Goal: Task Accomplishment & Management: Manage account settings

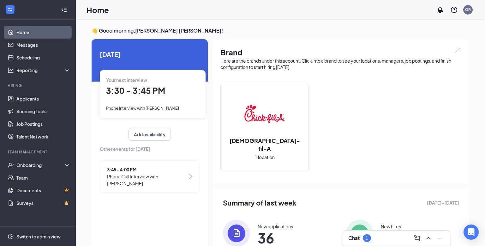
click at [393, 238] on div "Chat 1" at bounding box center [396, 238] width 97 height 10
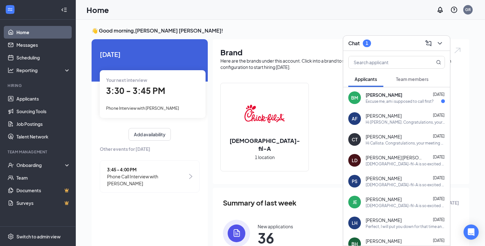
click at [394, 97] on span "[PERSON_NAME]" at bounding box center [384, 95] width 37 height 6
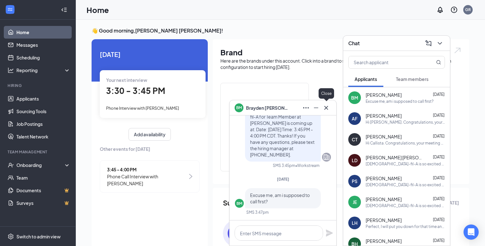
click at [328, 110] on icon "Cross" at bounding box center [326, 108] width 8 height 8
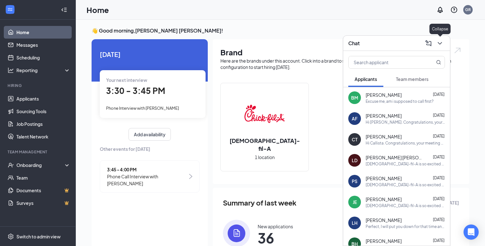
click at [442, 45] on icon "ChevronDown" at bounding box center [440, 43] width 8 height 8
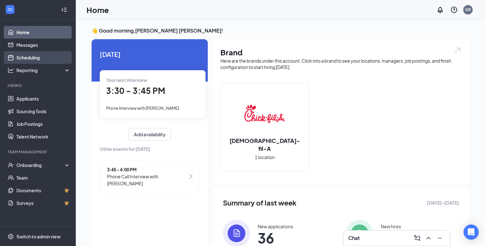
click at [40, 57] on link "Scheduling" at bounding box center [43, 57] width 54 height 13
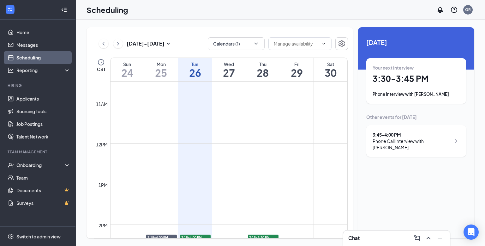
scroll to position [424, 0]
click at [31, 98] on link "Applicants" at bounding box center [43, 98] width 54 height 13
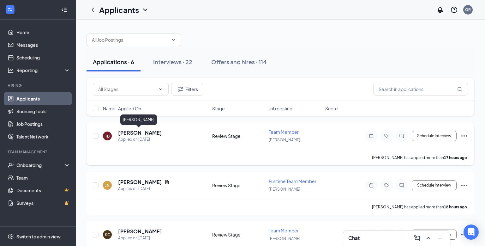
click at [130, 132] on h5 "[PERSON_NAME]" at bounding box center [140, 132] width 44 height 7
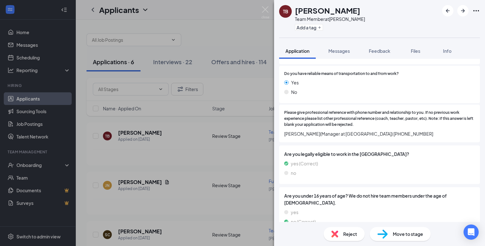
scroll to position [266, 0]
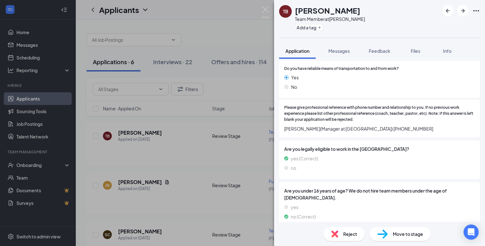
click at [407, 233] on span "Move to stage" at bounding box center [408, 233] width 30 height 7
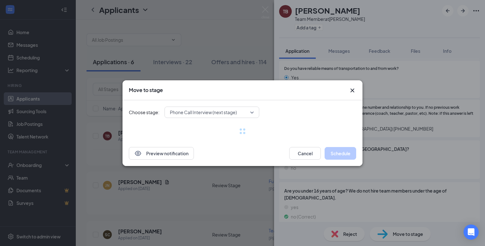
scroll to position [264, 0]
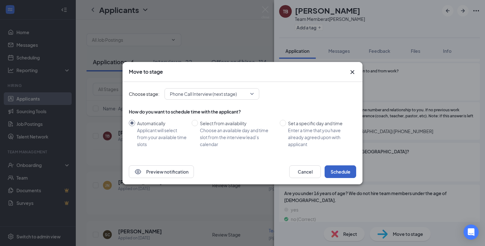
click at [344, 174] on button "Schedule" at bounding box center [341, 171] width 32 height 13
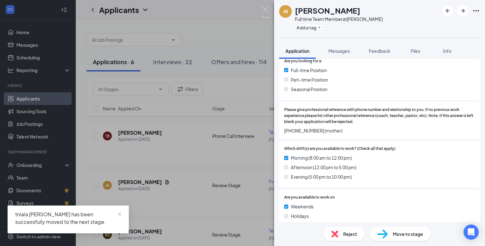
scroll to position [165, 0]
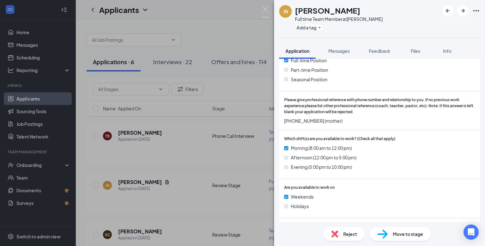
click at [343, 237] on div "Reject" at bounding box center [344, 234] width 41 height 14
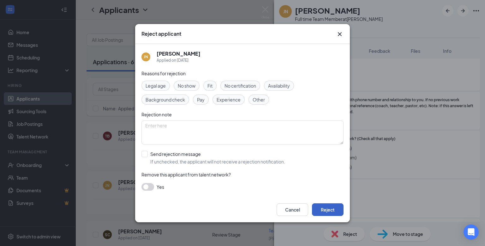
click at [337, 211] on button "Reject" at bounding box center [328, 209] width 32 height 13
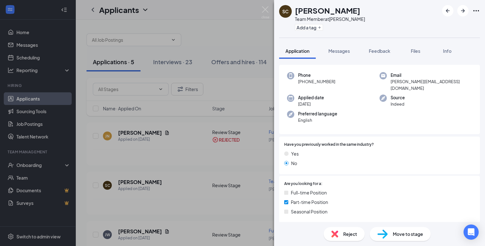
scroll to position [266, 0]
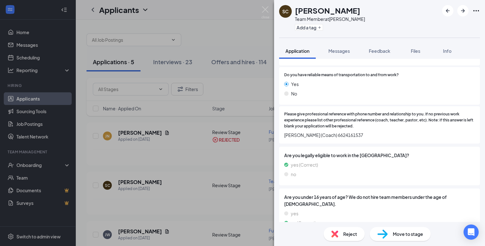
click at [396, 236] on span "Move to stage" at bounding box center [408, 233] width 30 height 7
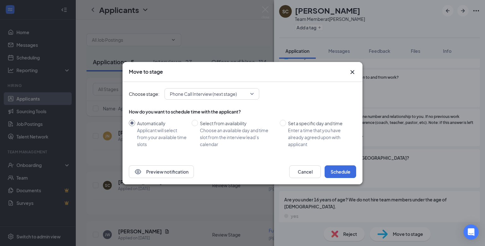
click at [350, 180] on div "Preview notification Cancel Schedule" at bounding box center [242, 171] width 240 height 25
click at [351, 173] on button "Schedule" at bounding box center [341, 171] width 32 height 13
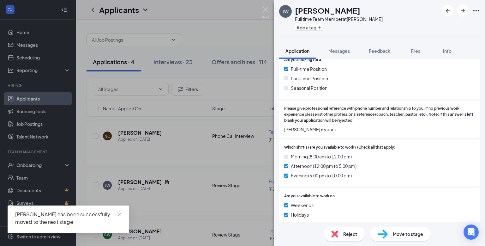
scroll to position [164, 0]
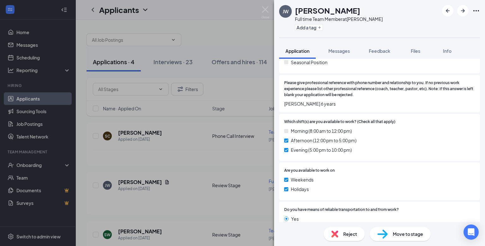
click at [342, 233] on div "Reject" at bounding box center [344, 234] width 41 height 14
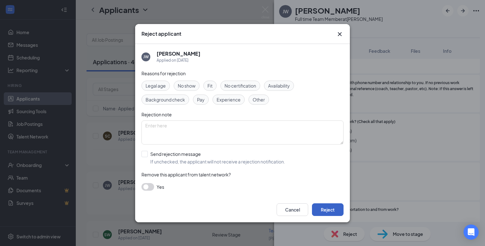
click at [331, 214] on button "Reject" at bounding box center [328, 209] width 32 height 13
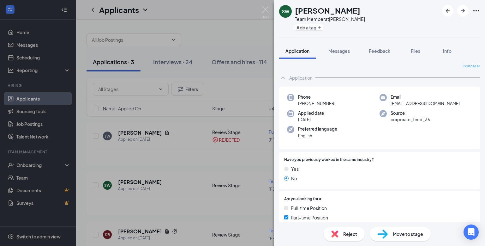
scroll to position [228, 0]
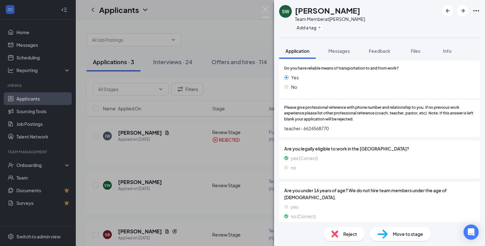
click at [352, 232] on span "Reject" at bounding box center [350, 233] width 14 height 7
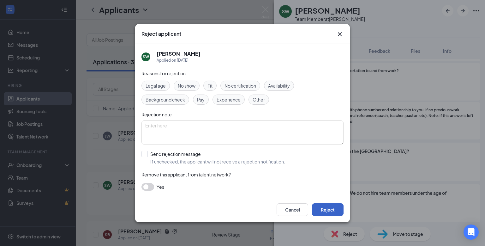
click at [333, 214] on button "Reject" at bounding box center [328, 209] width 32 height 13
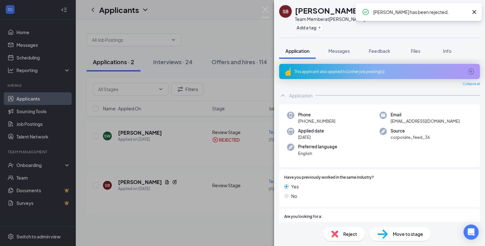
click at [349, 239] on div "Reject" at bounding box center [344, 234] width 41 height 14
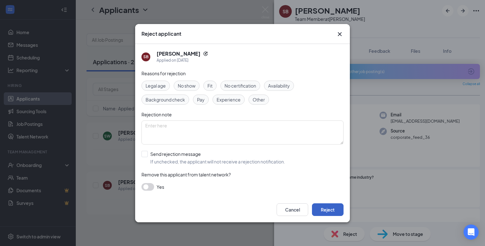
click at [327, 211] on button "Reject" at bounding box center [328, 209] width 32 height 13
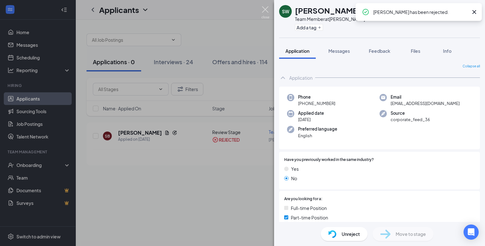
click at [266, 10] on img at bounding box center [265, 12] width 8 height 12
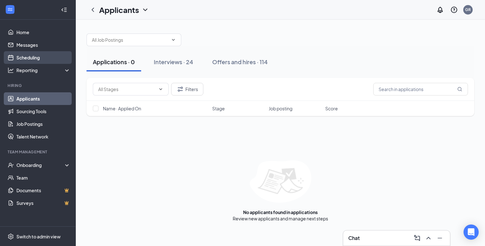
click at [50, 56] on link "Scheduling" at bounding box center [43, 57] width 54 height 13
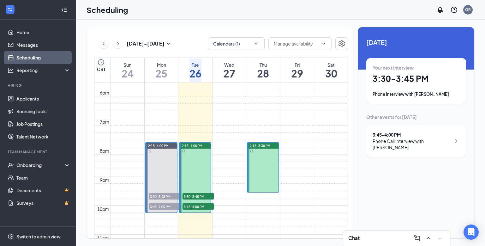
scroll to position [487, 0]
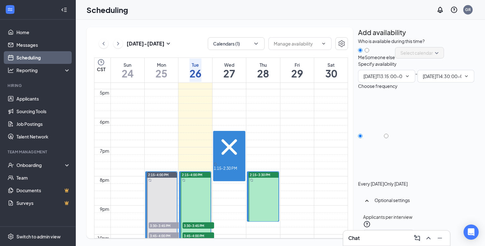
type input "01:15 PM"
type input "02:30 PM"
click at [403, 79] on span at bounding box center [406, 76] width 6 height 5
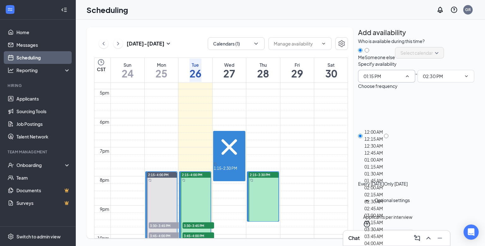
scroll to position [647, 0]
type input "11:30 AM"
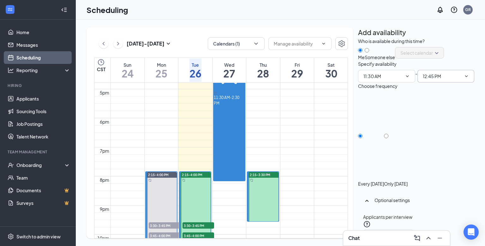
click at [464, 79] on icon "ChevronDown" at bounding box center [466, 76] width 5 height 5
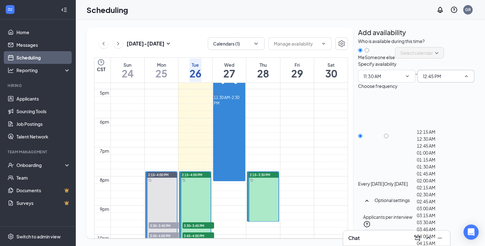
scroll to position [745, 0]
type input "01:15 PM"
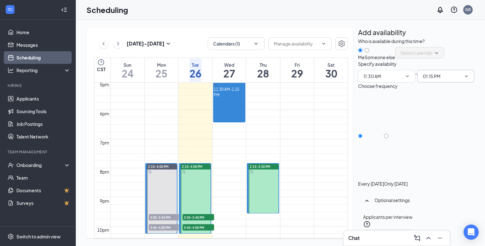
scroll to position [45, 0]
click at [408, 180] on div at bounding box center [396, 180] width 24 height 0
click at [388, 134] on input "Only [DATE]" at bounding box center [386, 136] width 4 height 4
radio input "true"
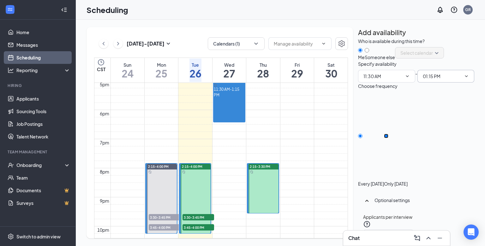
radio input "false"
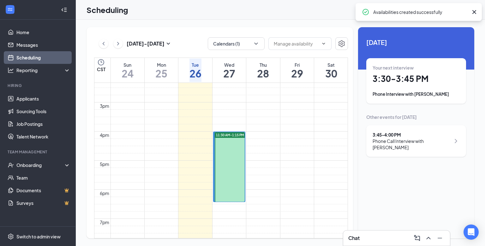
scroll to position [417, 0]
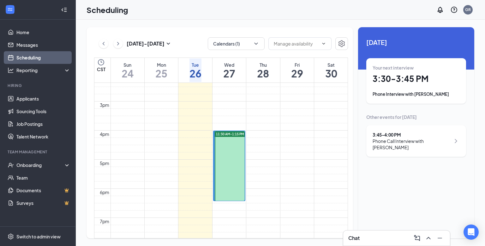
click at [224, 149] on div at bounding box center [230, 165] width 30 height 69
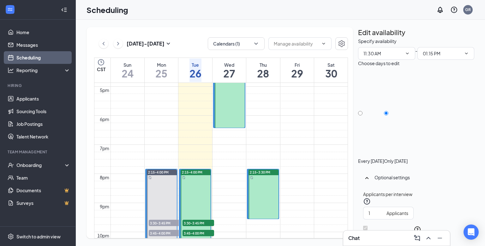
scroll to position [490, 0]
click at [27, 99] on link "Applicants" at bounding box center [43, 98] width 54 height 13
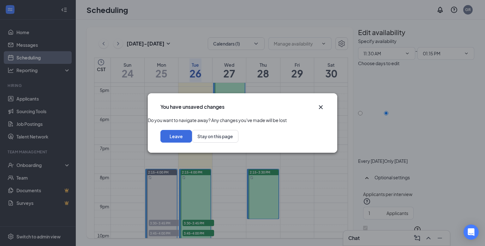
click at [320, 105] on icon "Cross" at bounding box center [321, 107] width 4 height 4
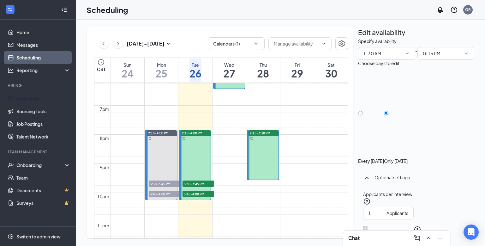
scroll to position [533, 0]
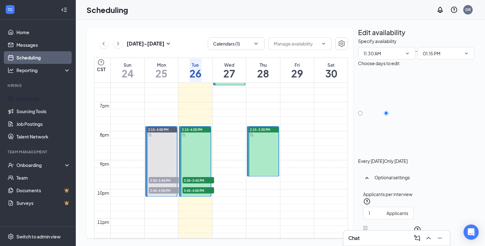
click at [277, 165] on div at bounding box center [263, 151] width 30 height 49
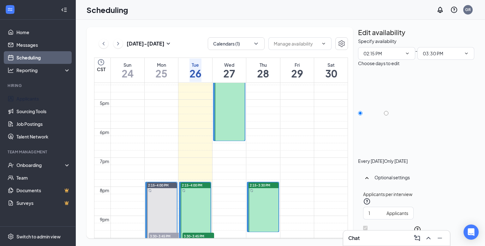
scroll to position [474, 0]
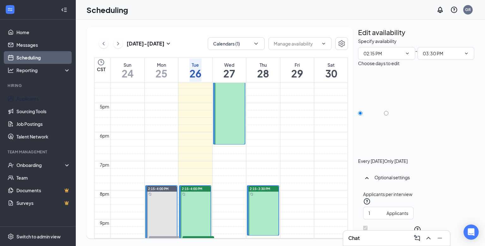
click at [232, 125] on div at bounding box center [230, 109] width 30 height 69
click at [276, 220] on div at bounding box center [263, 210] width 30 height 49
type input "02:15 PM"
type input "03:30 PM"
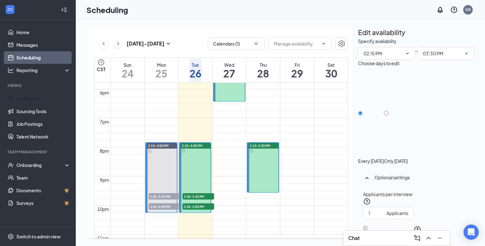
scroll to position [519, 0]
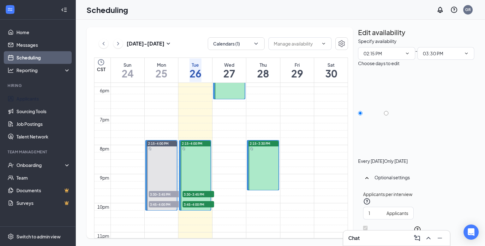
click at [202, 192] on span "3:30-3:45 PM" at bounding box center [198, 194] width 32 height 6
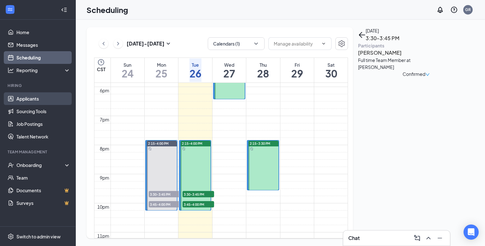
click at [41, 100] on link "Applicants" at bounding box center [43, 98] width 54 height 13
